Goal: Obtain resource: Obtain resource

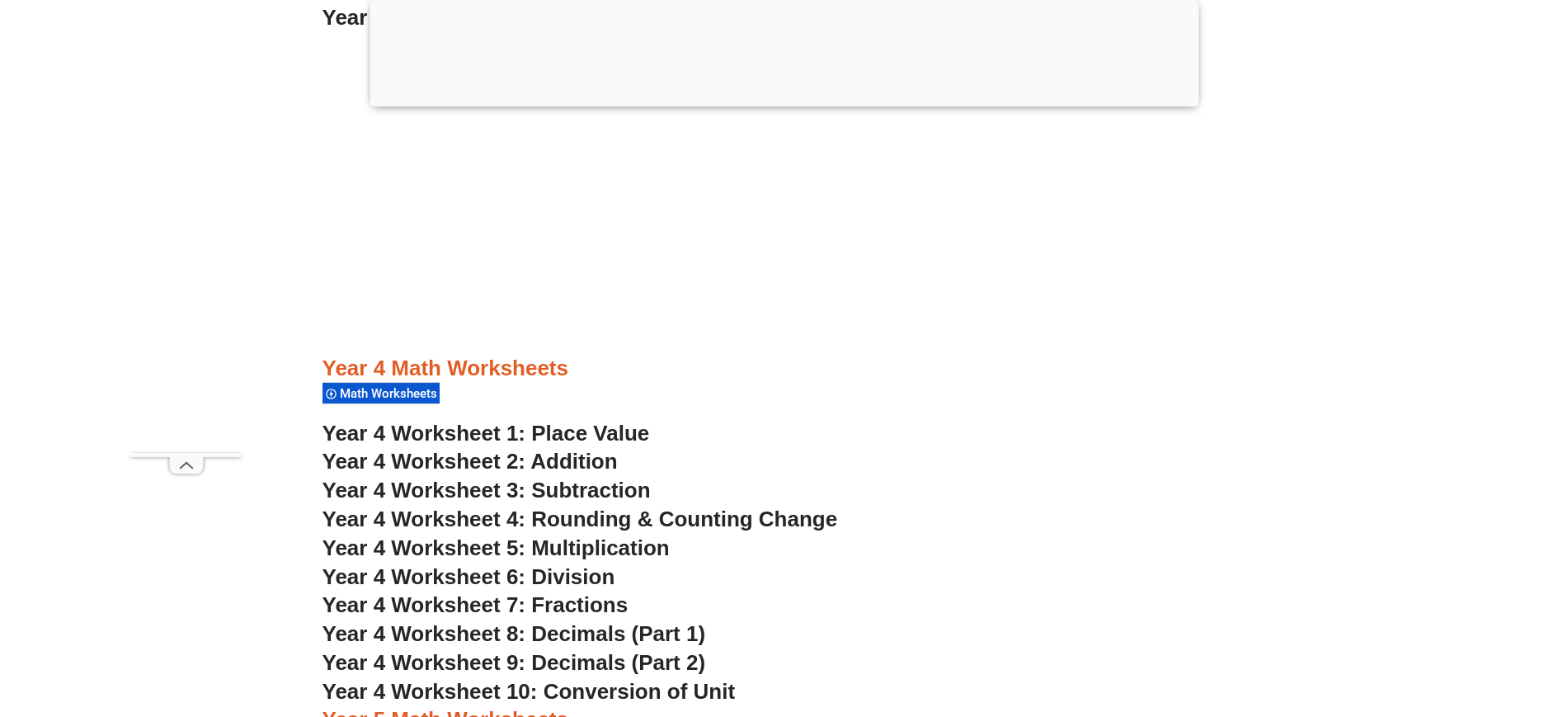
scroll to position [2872, 0]
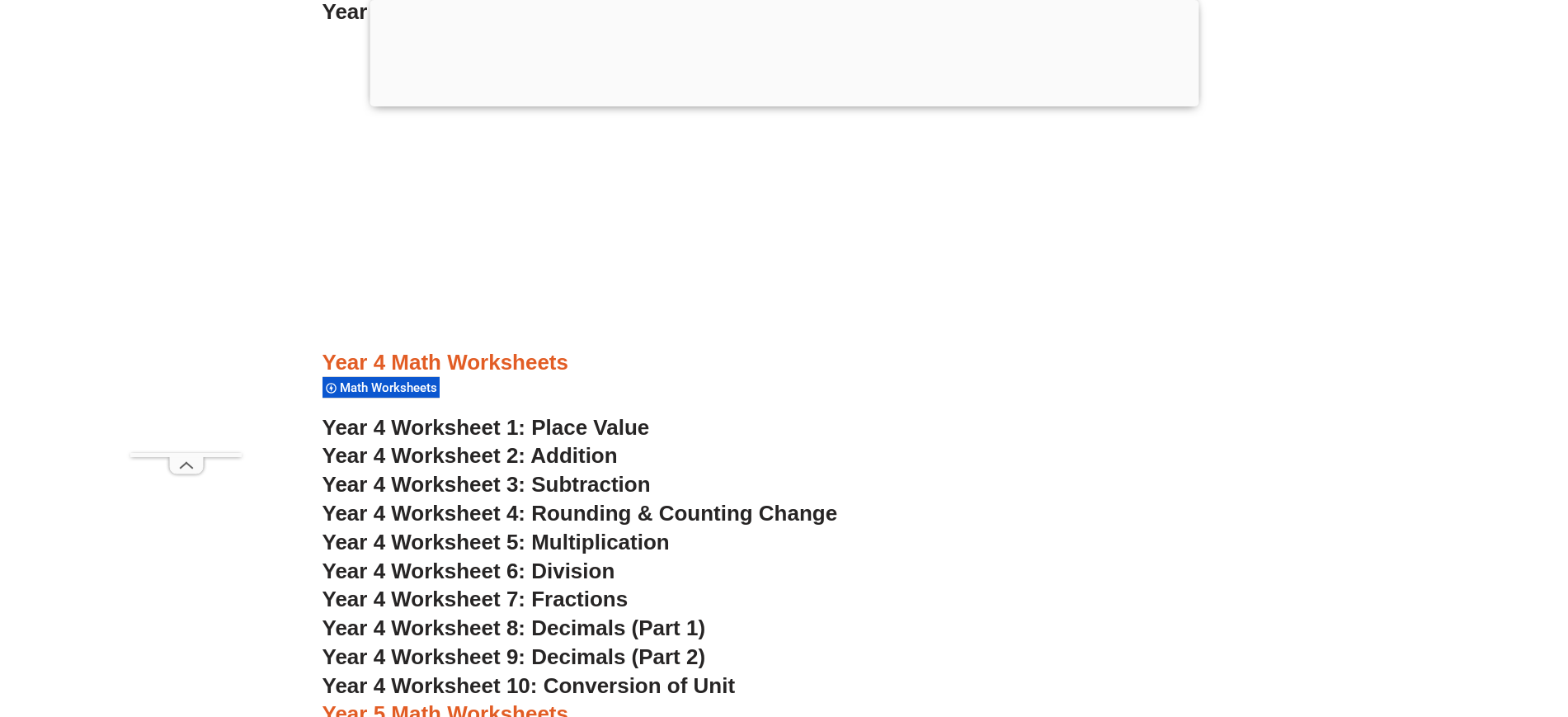
click at [477, 426] on span "Year 4 Worksheet 1: Place Value" at bounding box center [486, 427] width 328 height 25
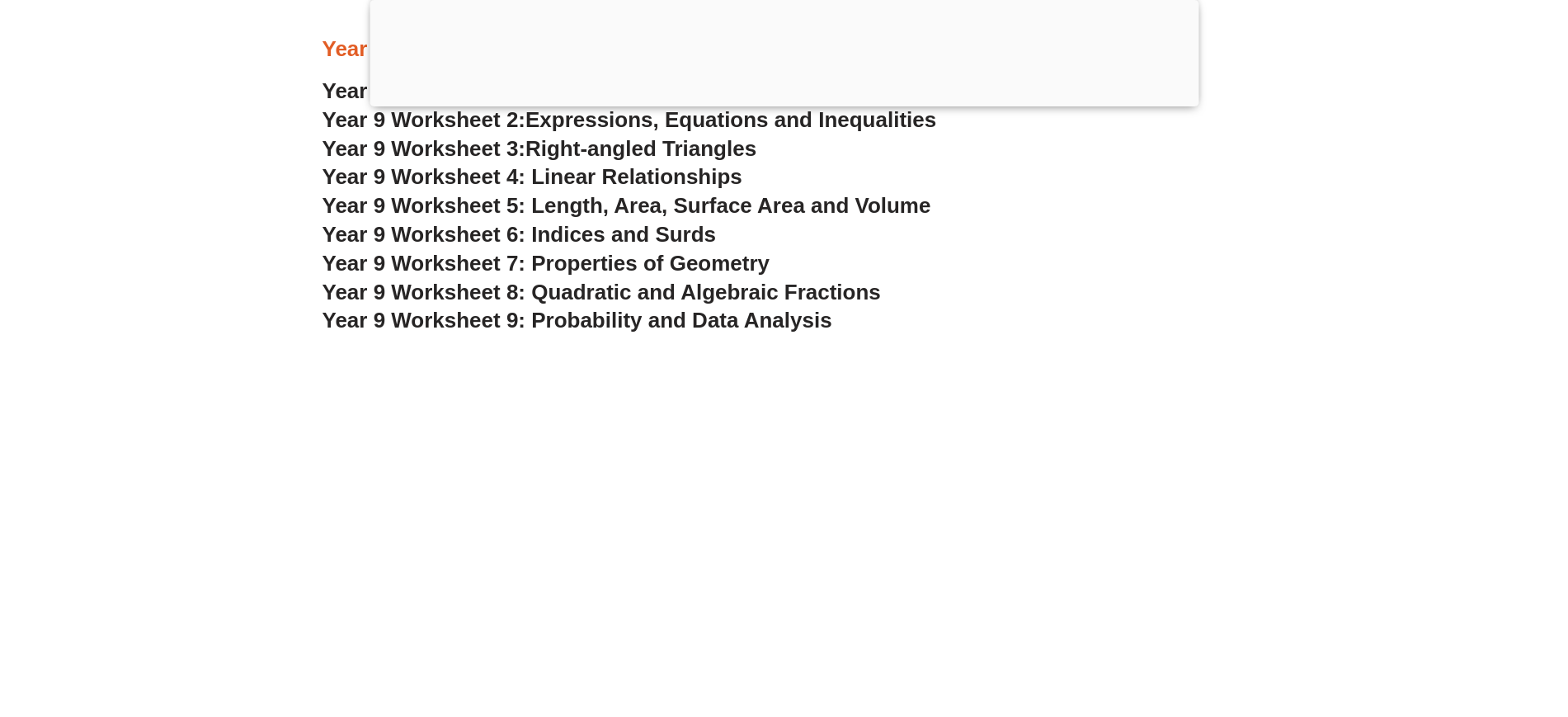
scroll to position [6060, 0]
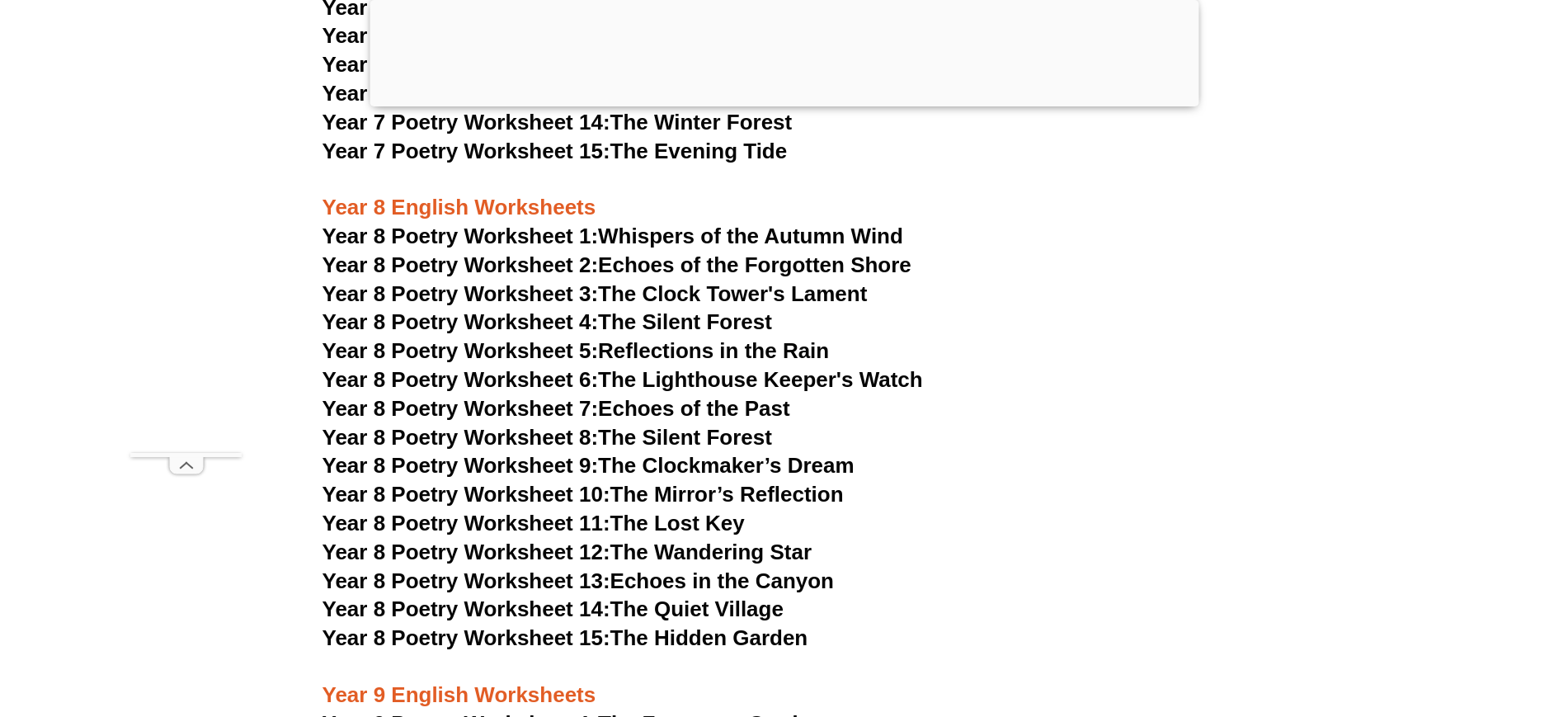
scroll to position [11003, 0]
click at [666, 598] on link "Year 8 Poetry Worksheet 14: The Quiet Village" at bounding box center [553, 610] width 461 height 25
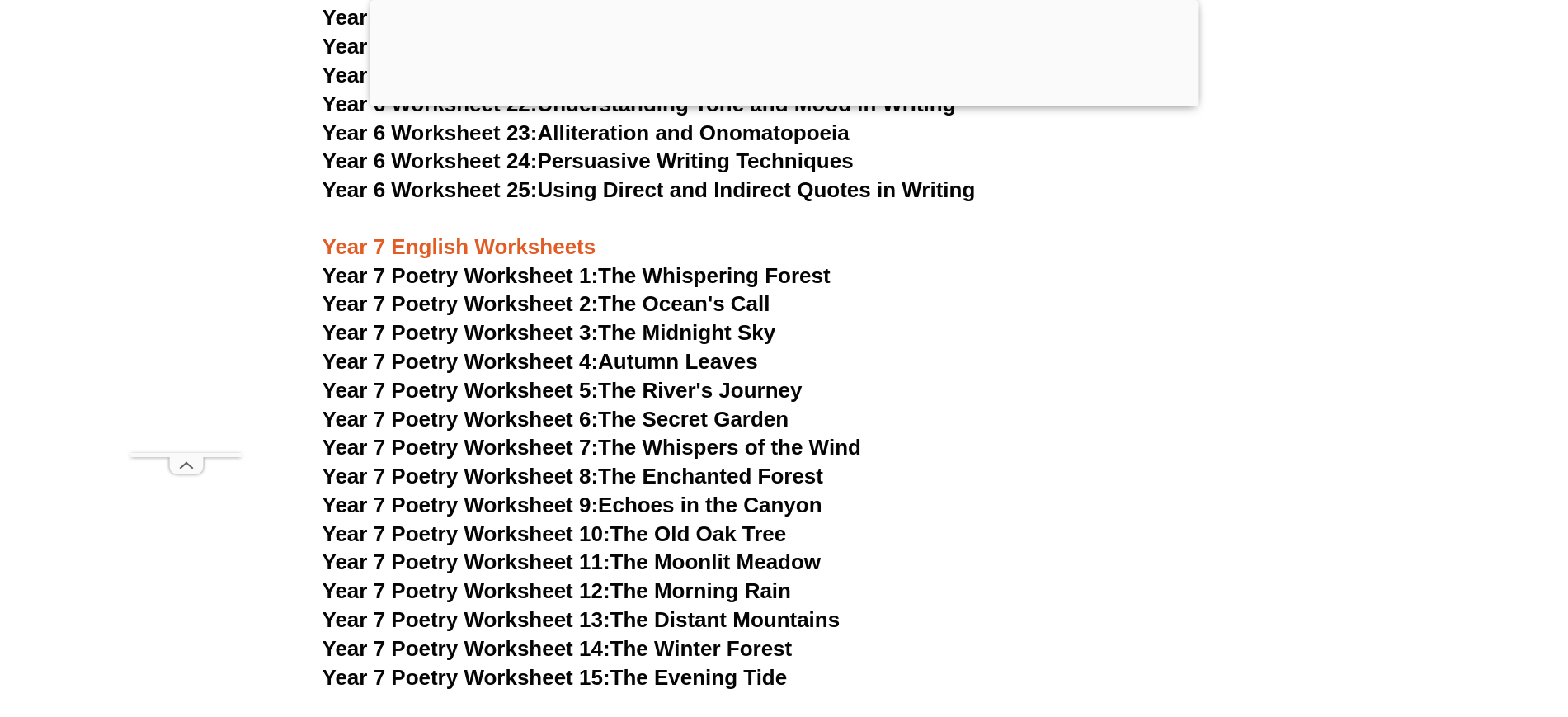
scroll to position [10478, 0]
click at [557, 262] on span "Year 7 Poetry Worksheet 1:" at bounding box center [460, 275] width 276 height 25
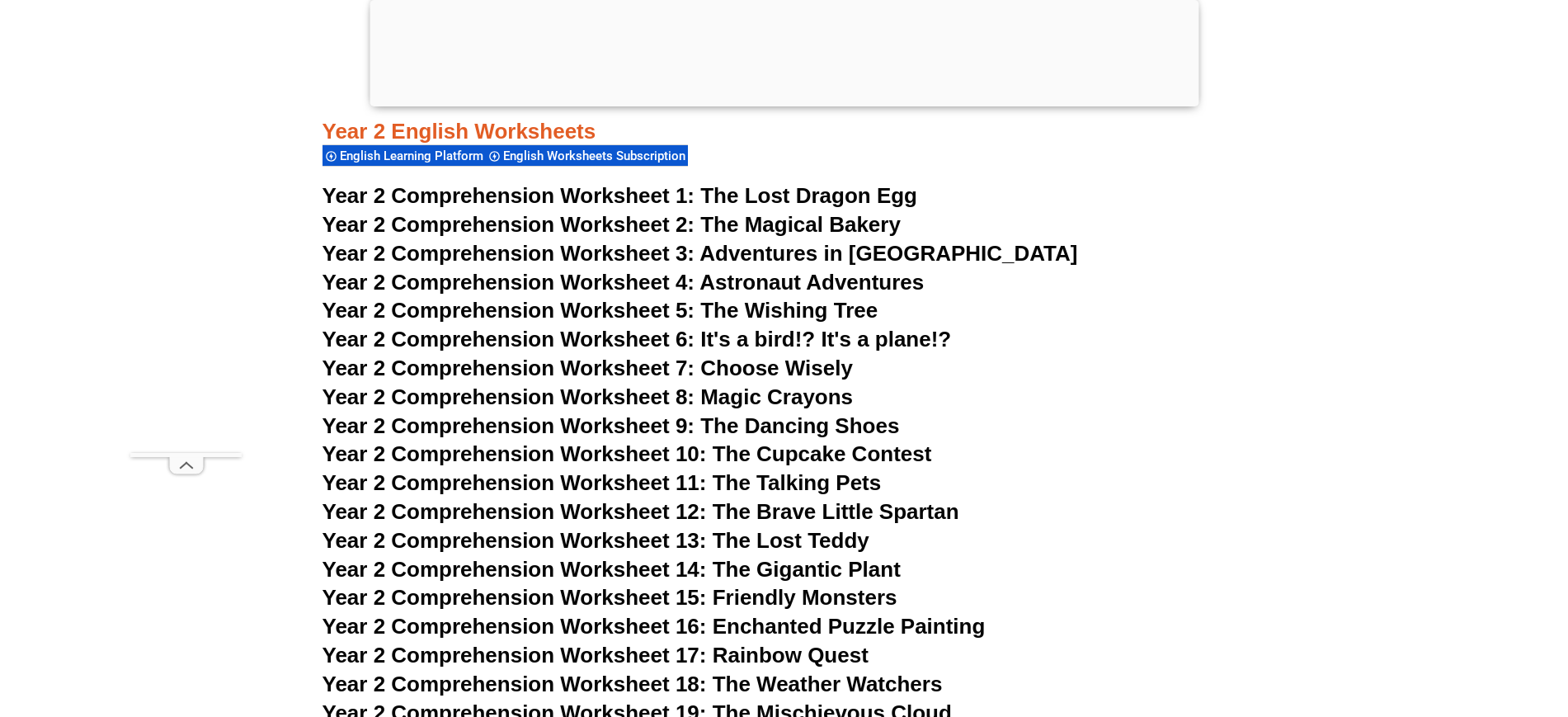
scroll to position [4072, 0]
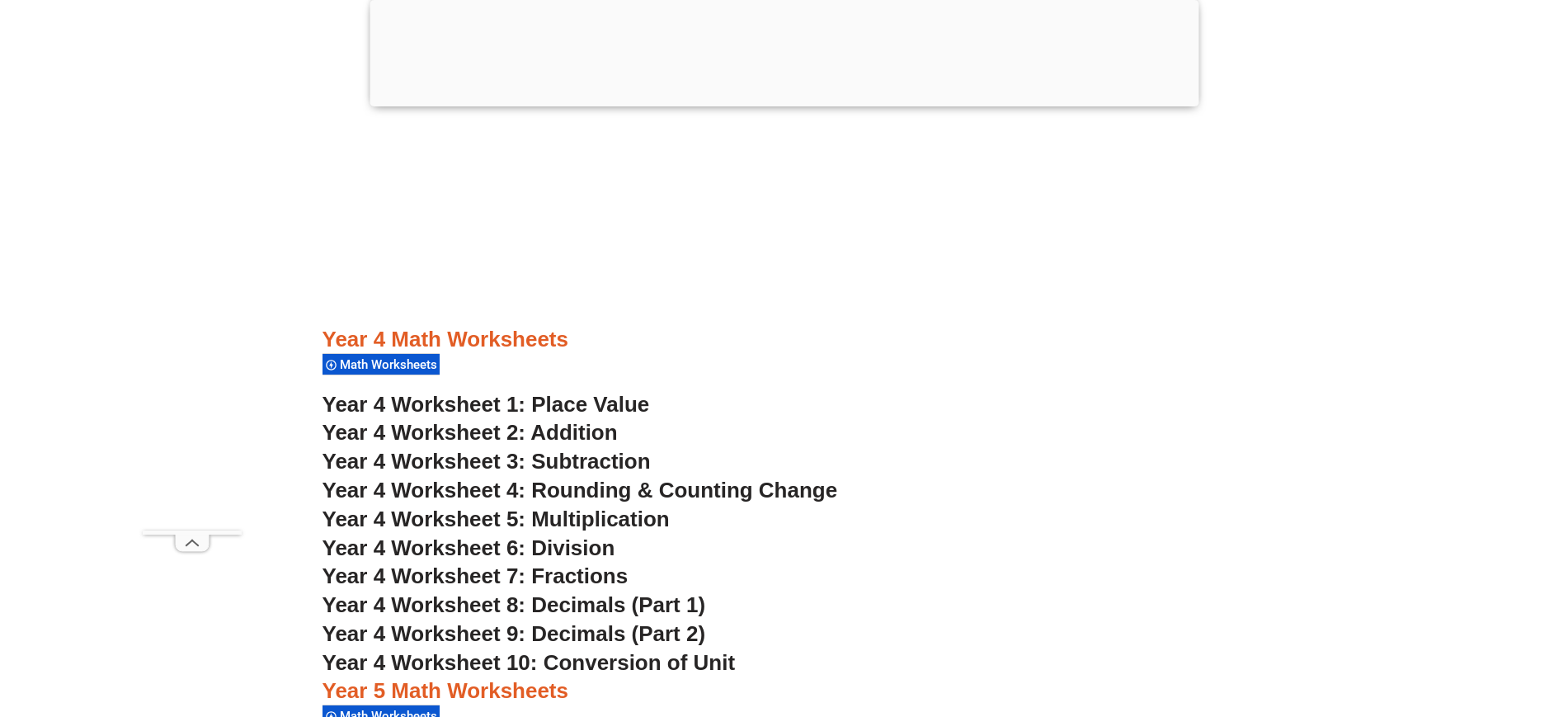
scroll to position [3019, 0]
click at [526, 403] on span "Year 4 Worksheet 1: Place Value" at bounding box center [486, 406] width 328 height 25
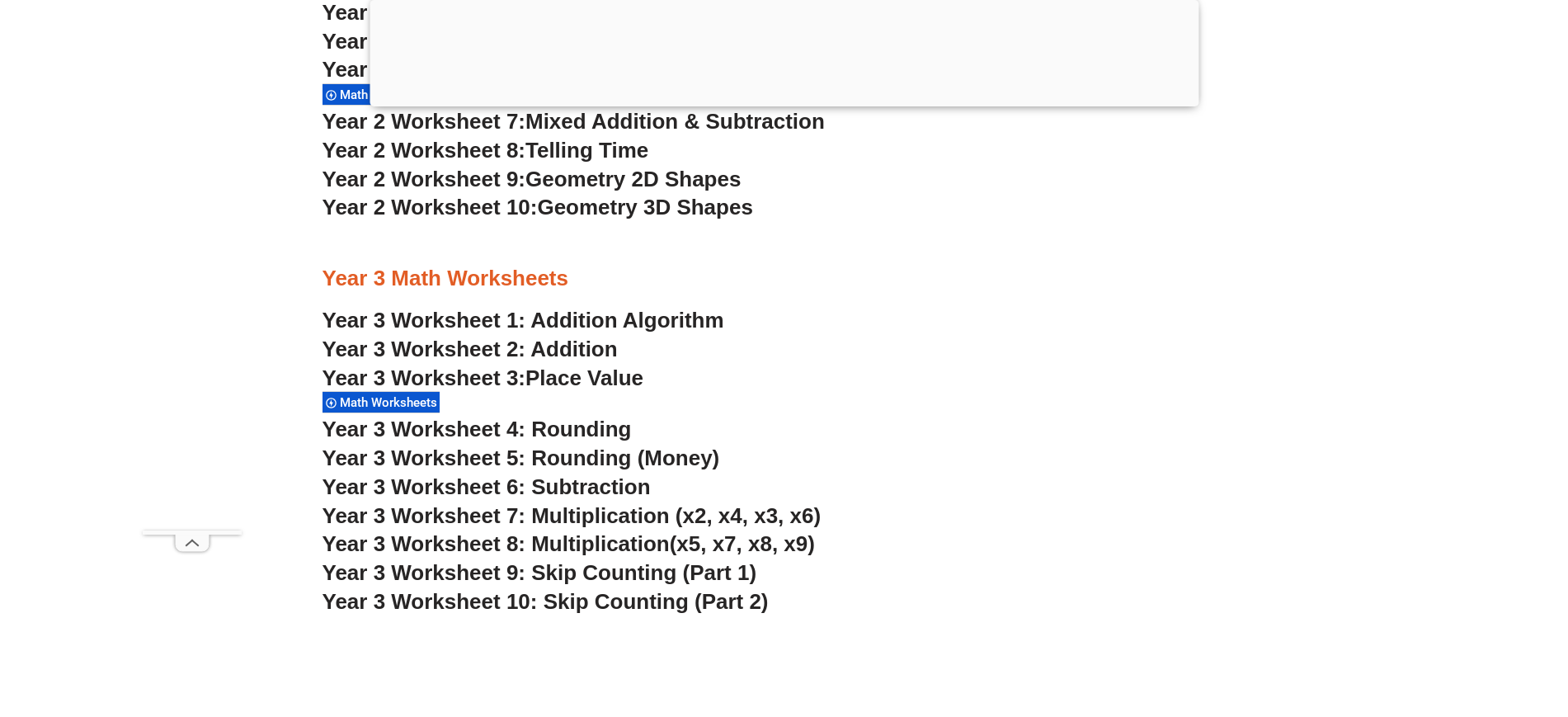
scroll to position [2411, 0]
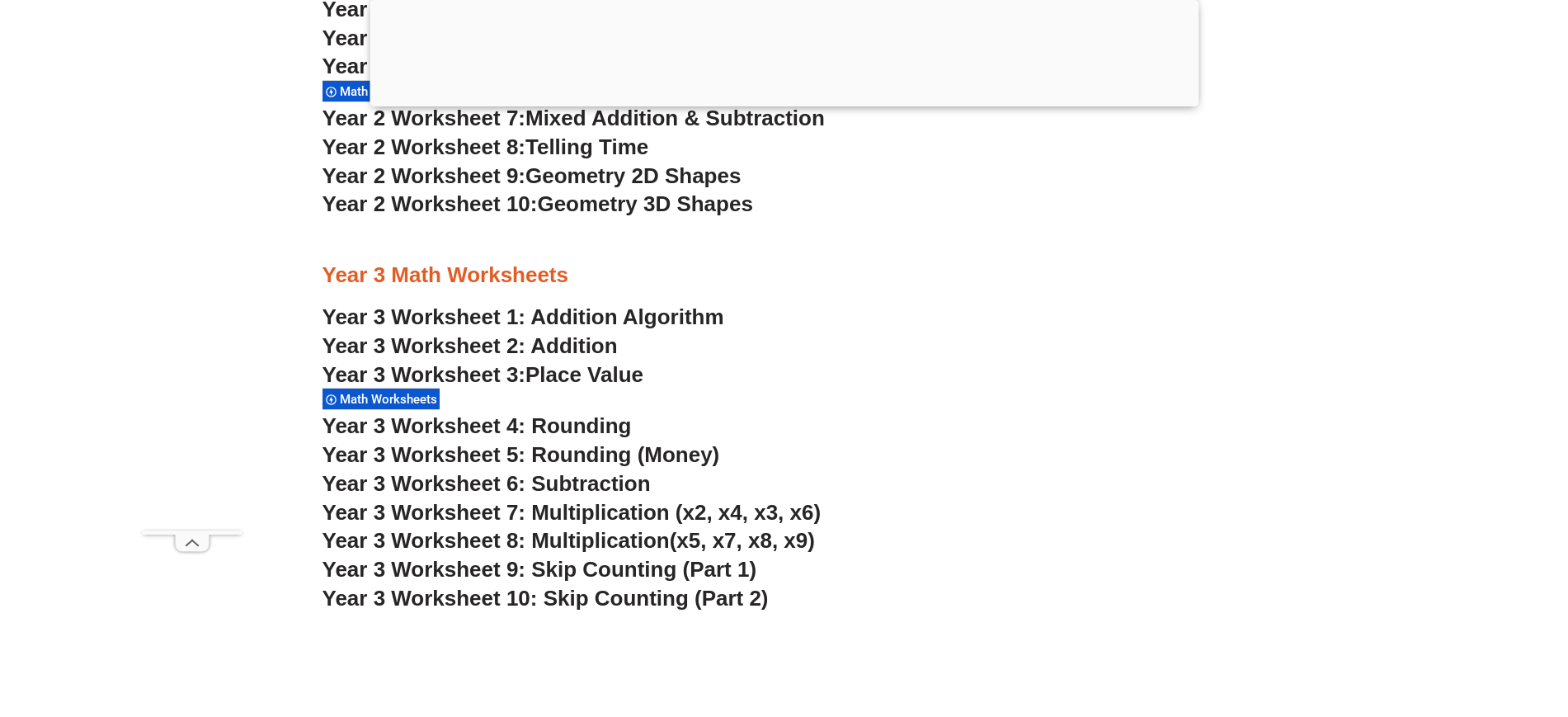
click at [585, 373] on span "Place Value" at bounding box center [585, 374] width 118 height 25
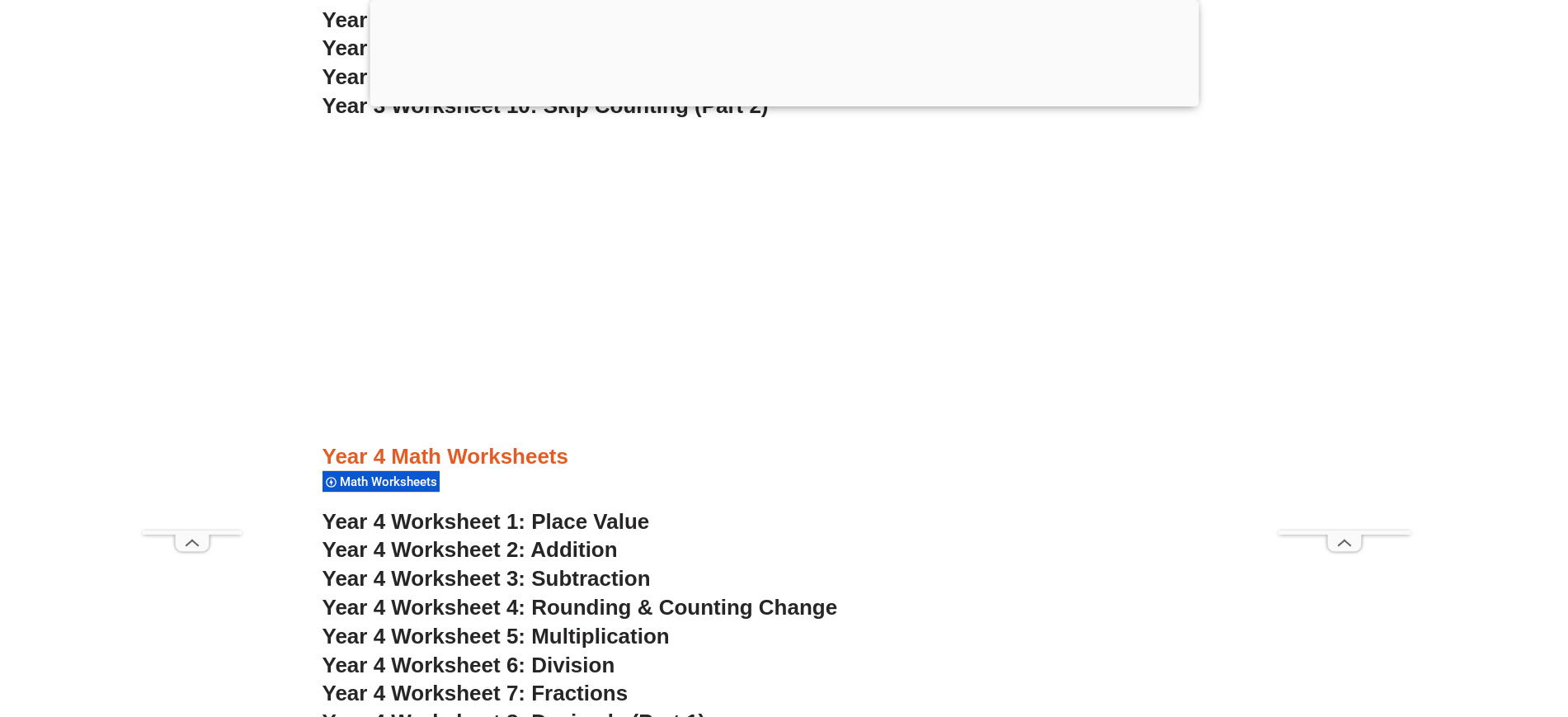
scroll to position [3019, 0]
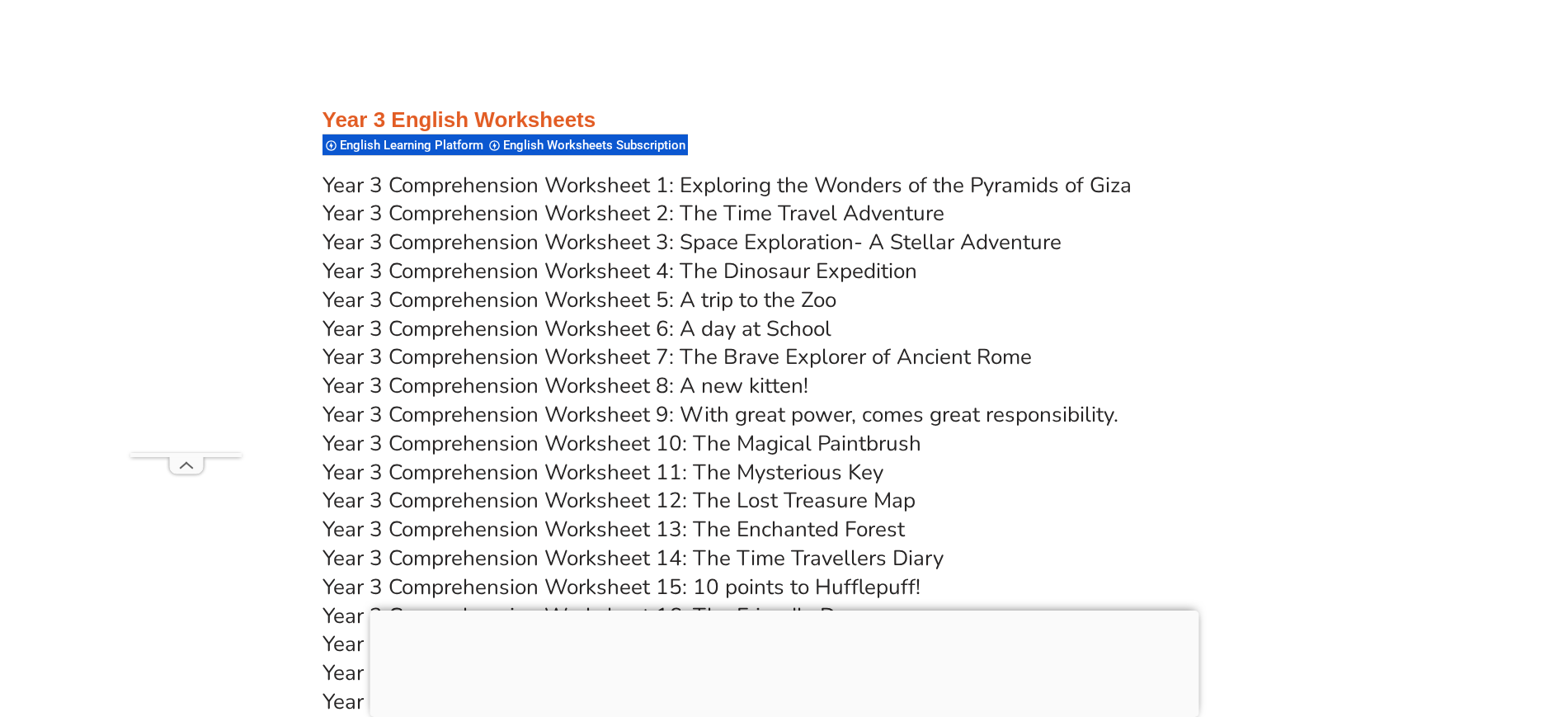
scroll to position [5478, 0]
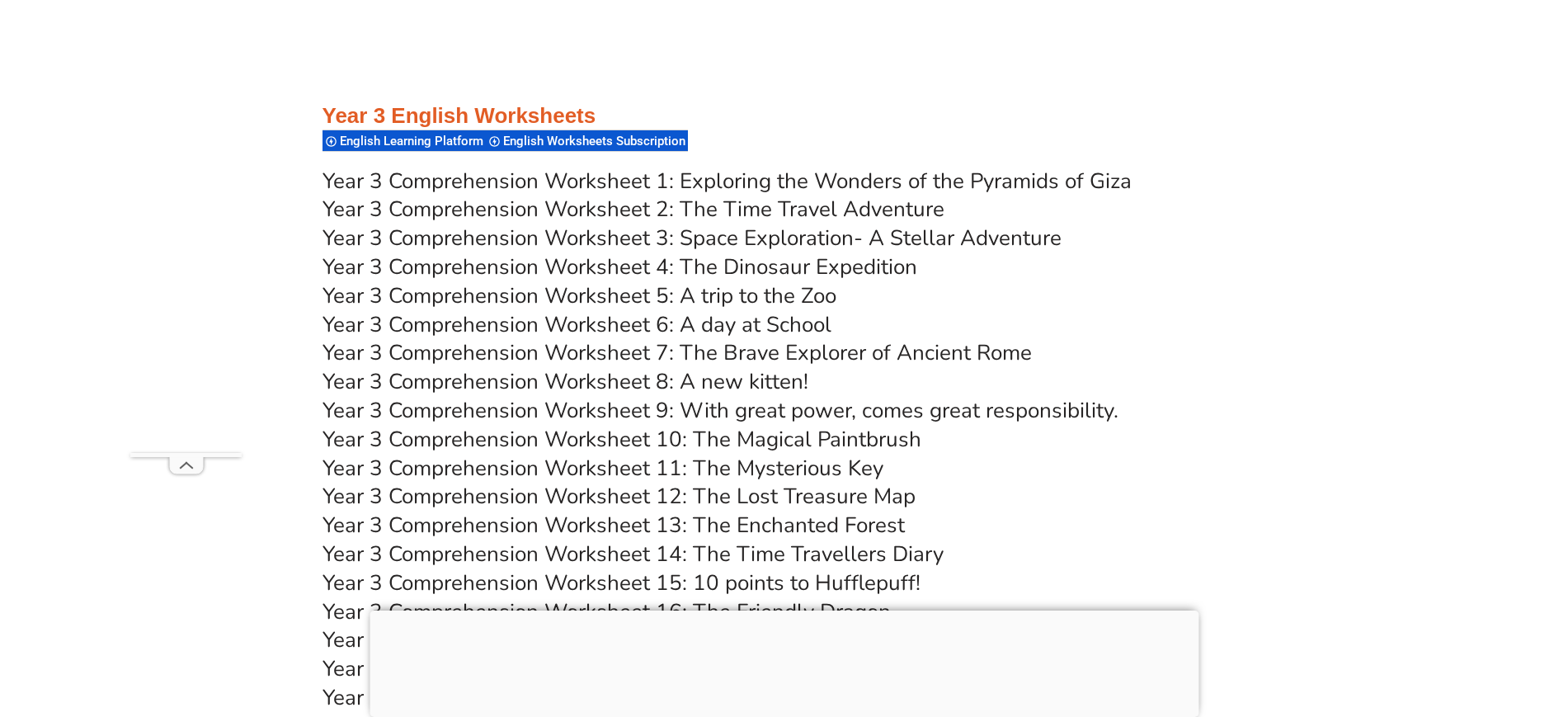
click at [478, 184] on link "Year 3 Comprehension Worksheet 1: Exploring the Wonders of the Pyramids of Giza" at bounding box center [726, 181] width 809 height 29
click at [556, 207] on link "Year 3 Comprehension Worksheet 2: The Time Travel Adventure" at bounding box center [633, 209] width 622 height 29
